Goal: Obtain resource: Download file/media

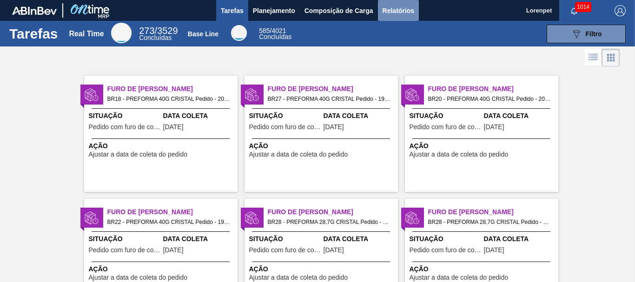
click at [399, 9] on span "Relatórios" at bounding box center [399, 10] width 32 height 11
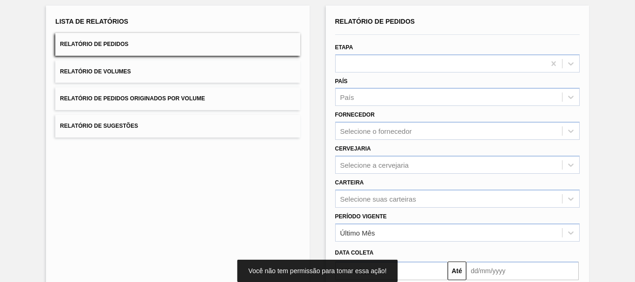
scroll to position [148, 0]
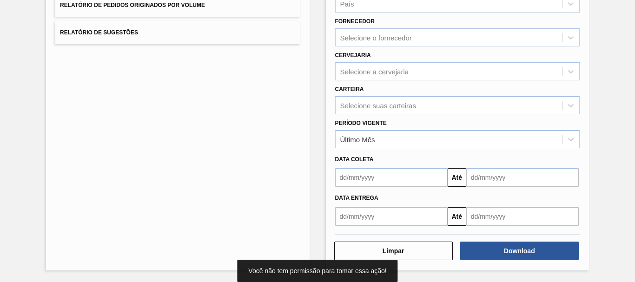
click at [391, 178] on input "text" at bounding box center [391, 177] width 113 height 19
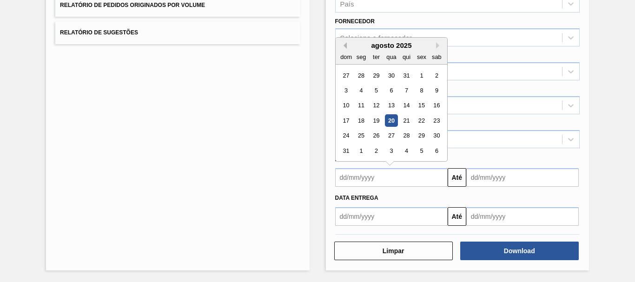
click at [345, 48] on button "Previous Month" at bounding box center [344, 45] width 7 height 7
click at [346, 76] on div "29" at bounding box center [346, 75] width 13 height 13
type input "[DATE]"
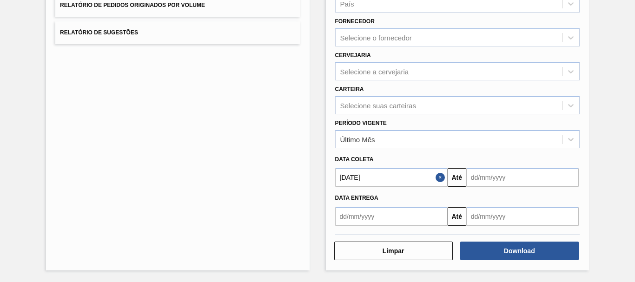
click at [491, 180] on input "text" at bounding box center [523, 177] width 113 height 19
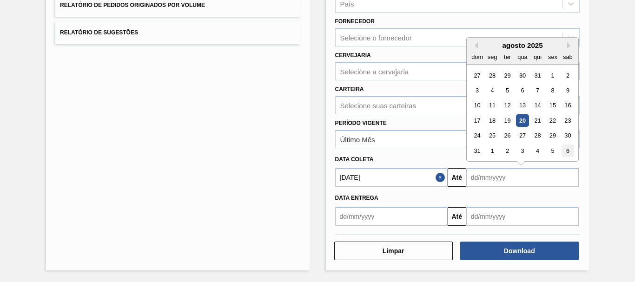
click at [570, 147] on div "6" at bounding box center [568, 151] width 13 height 13
type input "[DATE]"
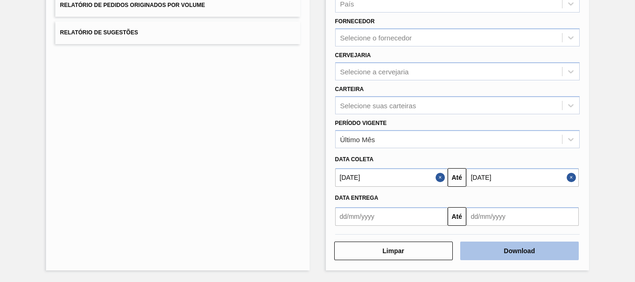
click at [534, 248] on button "Download" at bounding box center [520, 251] width 119 height 19
